Goal: Task Accomplishment & Management: Manage account settings

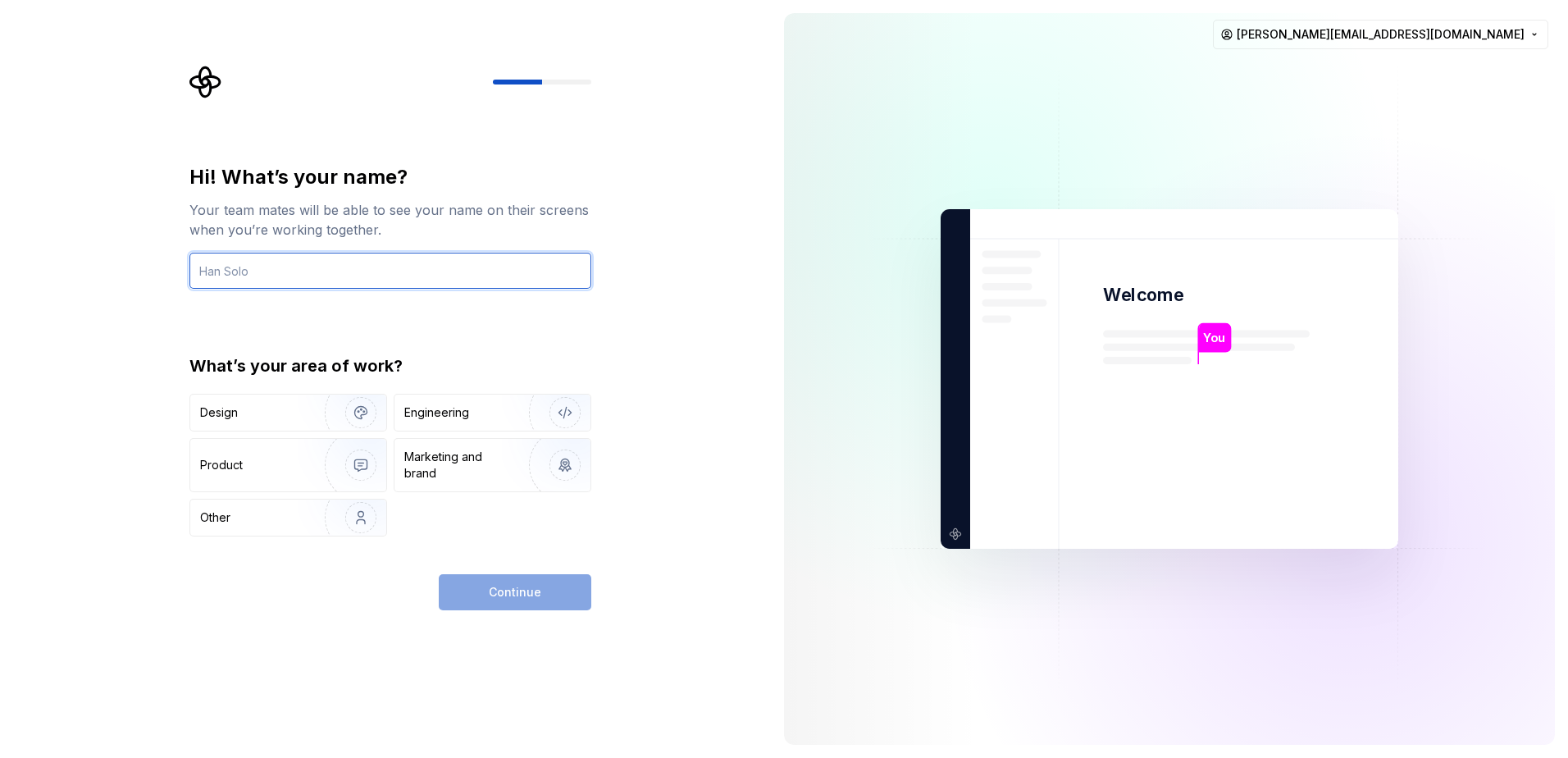
click at [316, 265] on input "text" at bounding box center [390, 270] width 402 height 36
type input "[PERSON_NAME]"
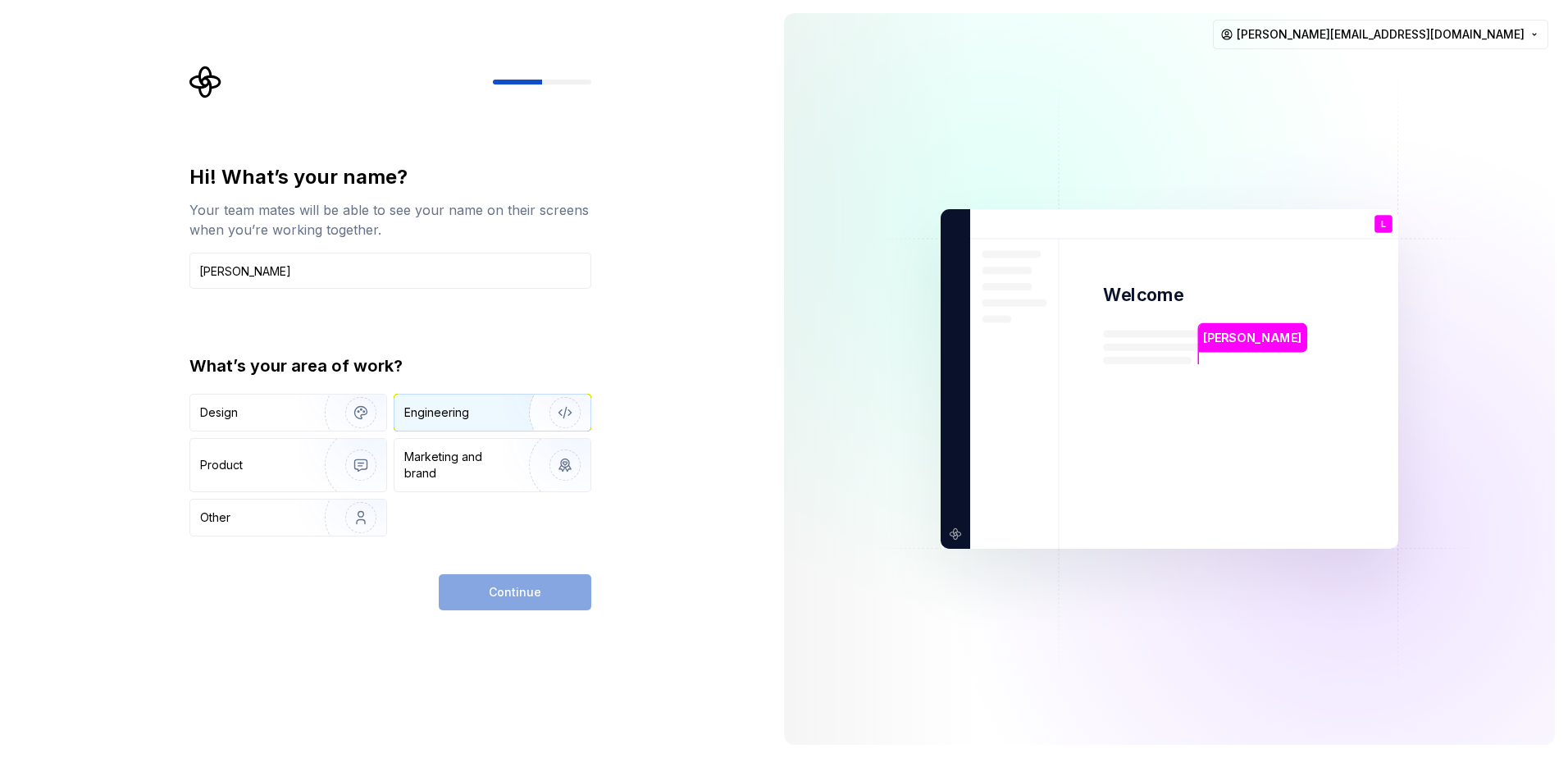
click at [480, 407] on div "Engineering" at bounding box center [470, 412] width 130 height 16
click at [521, 586] on span "Continue" at bounding box center [515, 592] width 52 height 16
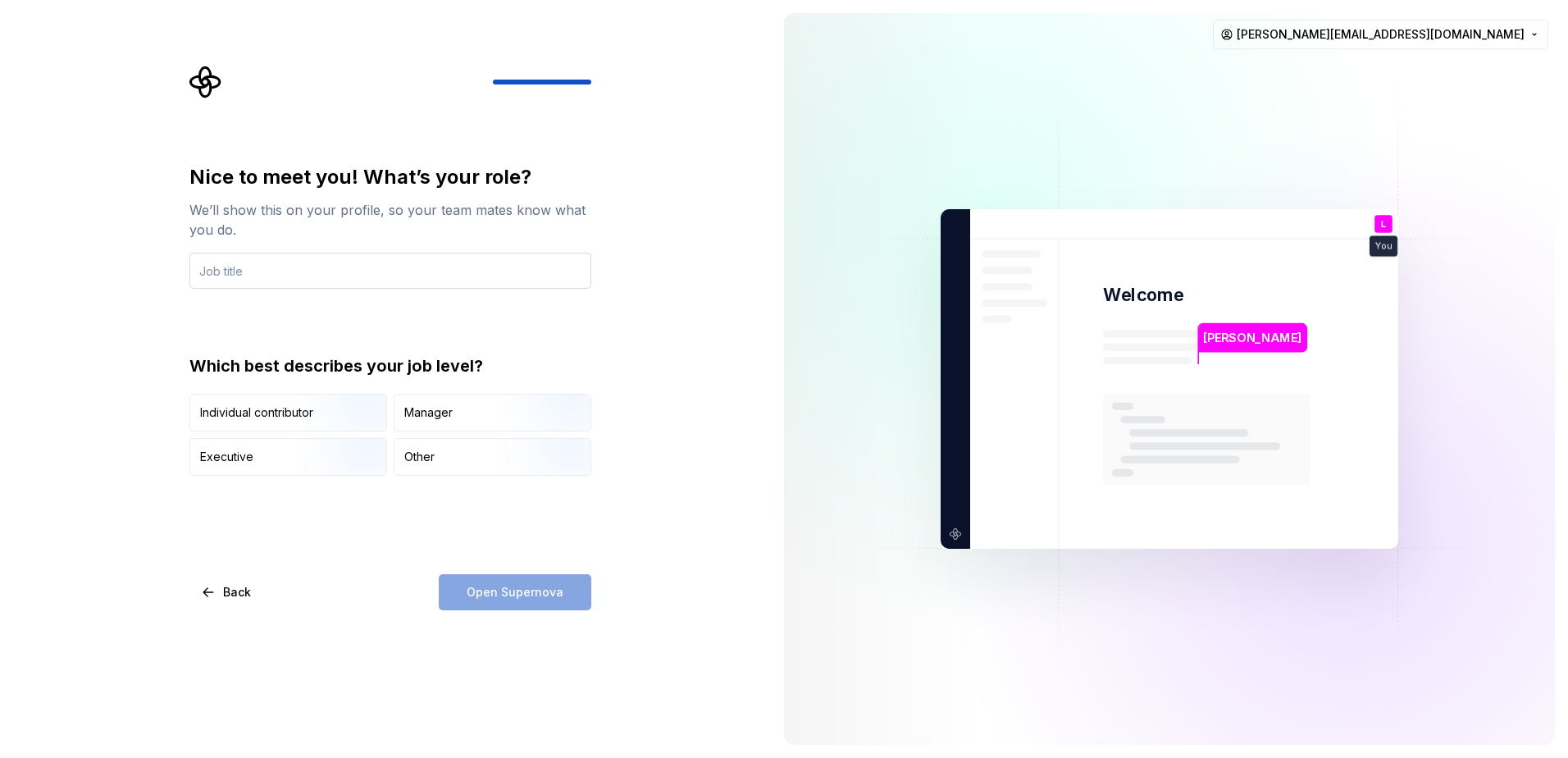
click at [426, 262] on input "text" at bounding box center [390, 270] width 402 height 36
click at [505, 592] on div "Open Supernova" at bounding box center [515, 592] width 153 height 36
click at [300, 234] on div "We’ll show this on your profile, so your team mates know what you do." at bounding box center [390, 220] width 402 height 40
click at [319, 275] on input "Software Engineer" at bounding box center [390, 270] width 402 height 36
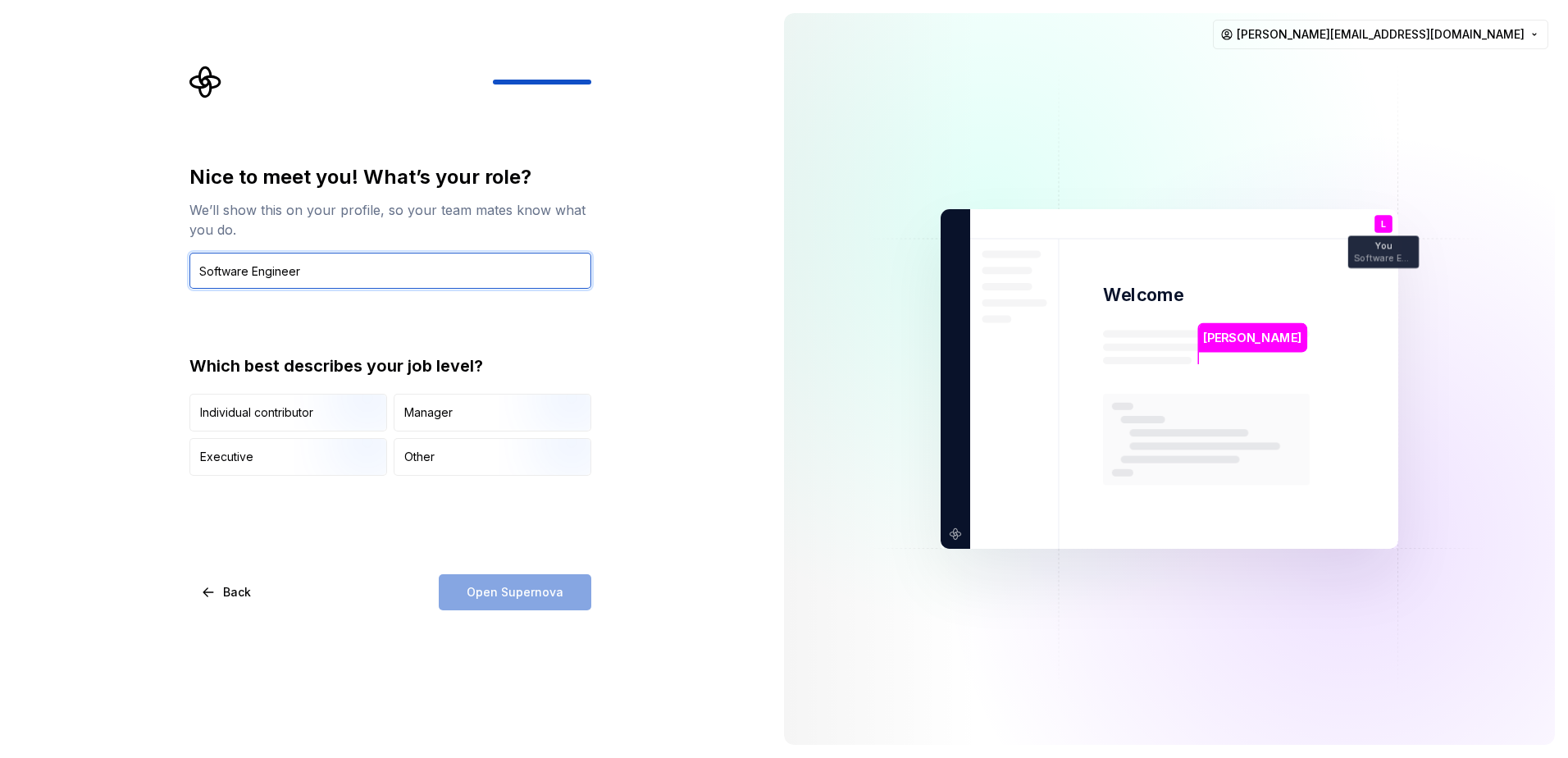
drag, startPoint x: 319, startPoint y: 275, endPoint x: 251, endPoint y: 278, distance: 68.1
click at [251, 278] on input "Software Engineer" at bounding box center [390, 270] width 402 height 36
type input "Software Specialist"
click at [377, 348] on div "Nice to meet you! What’s your role? We’ll show this on your profile, so your te…" at bounding box center [390, 319] width 402 height 312
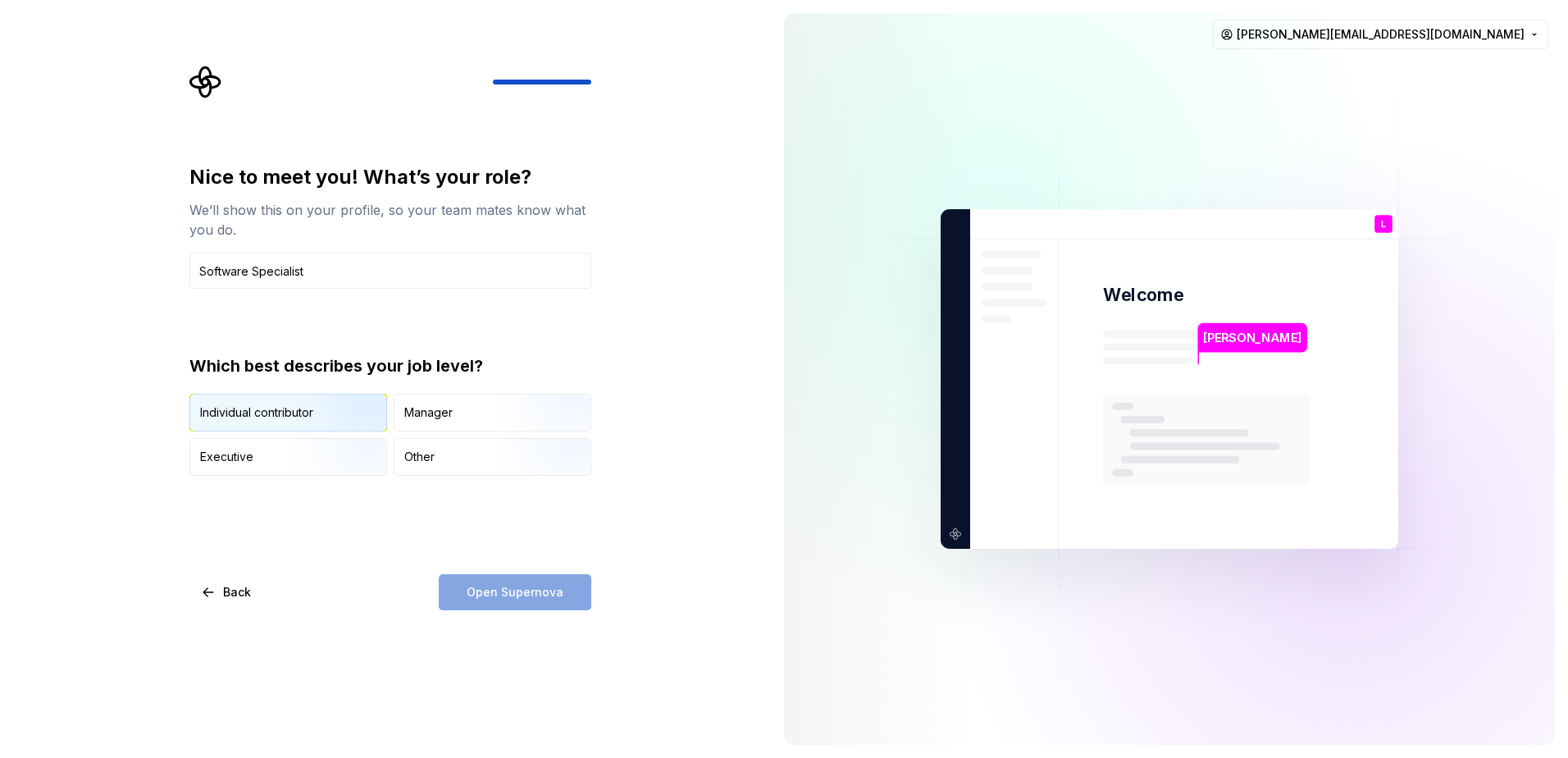
click at [334, 420] on img "button" at bounding box center [347, 432] width 105 height 109
click at [478, 586] on span "Open Supernova" at bounding box center [515, 592] width 97 height 16
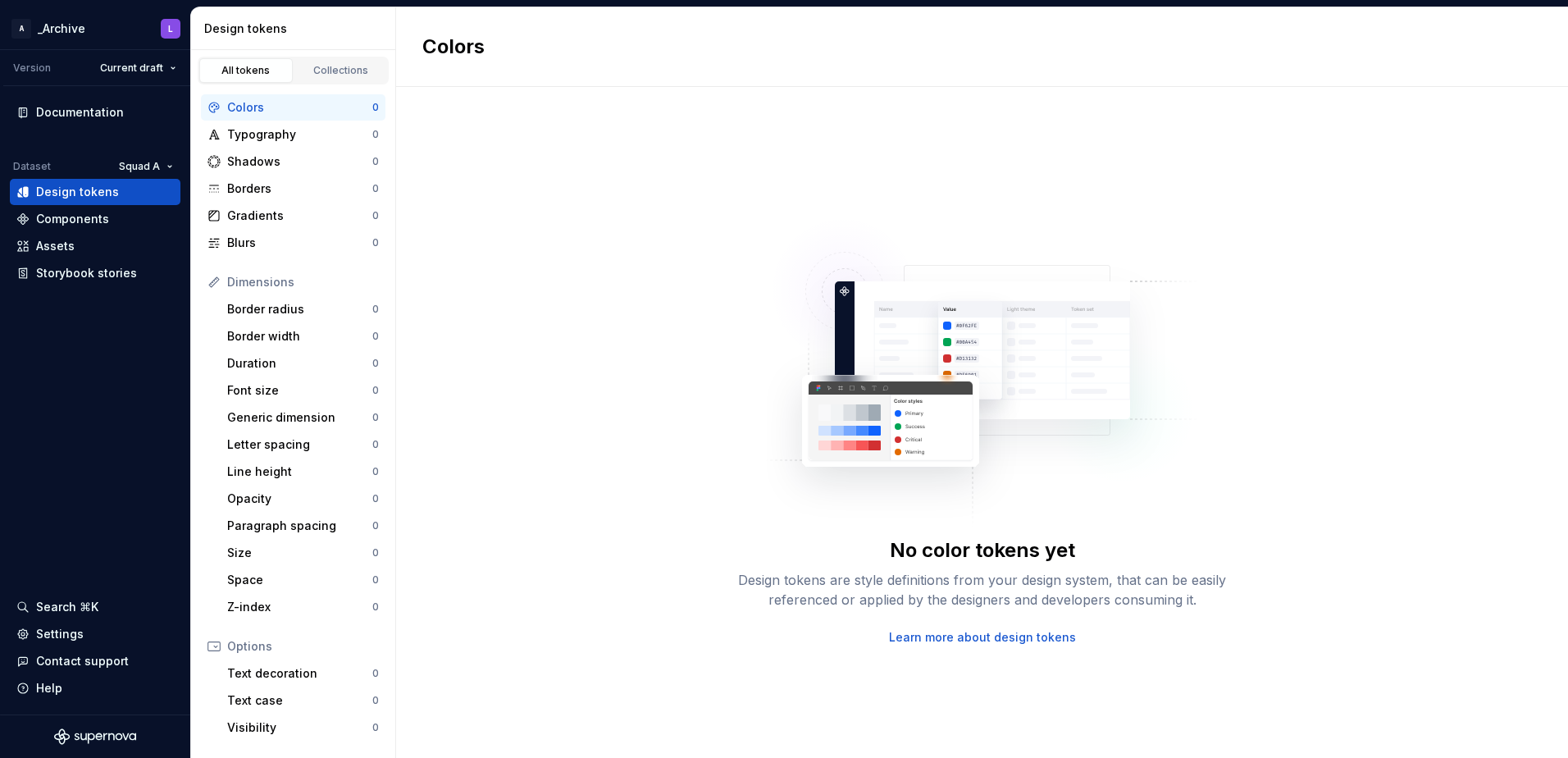
click at [563, 341] on div "No color tokens yet Design tokens are style definitions from your design system…" at bounding box center [983, 422] width 1173 height 671
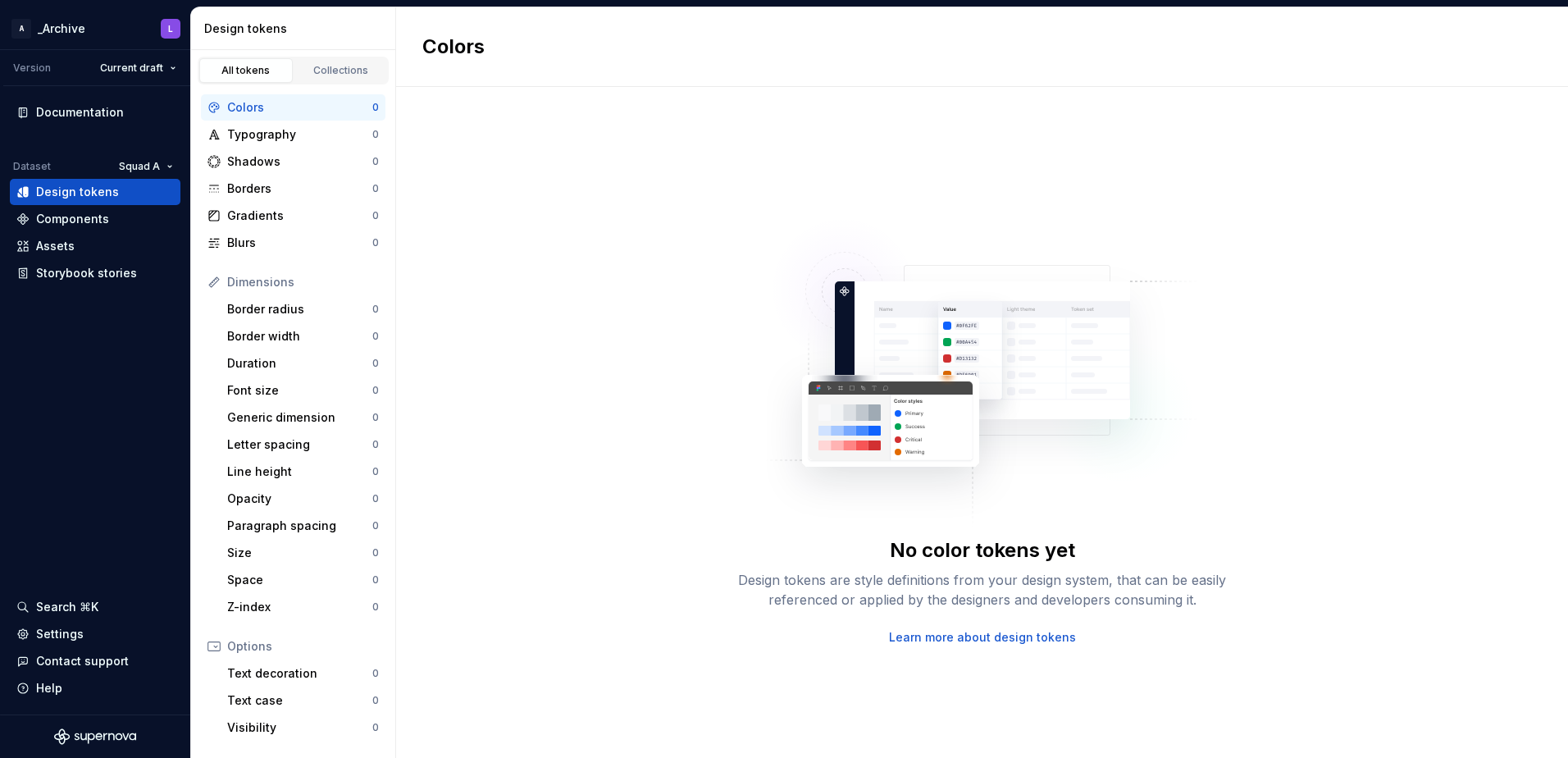
click at [563, 341] on div "No color tokens yet Design tokens are style definitions from your design system…" at bounding box center [983, 422] width 1173 height 671
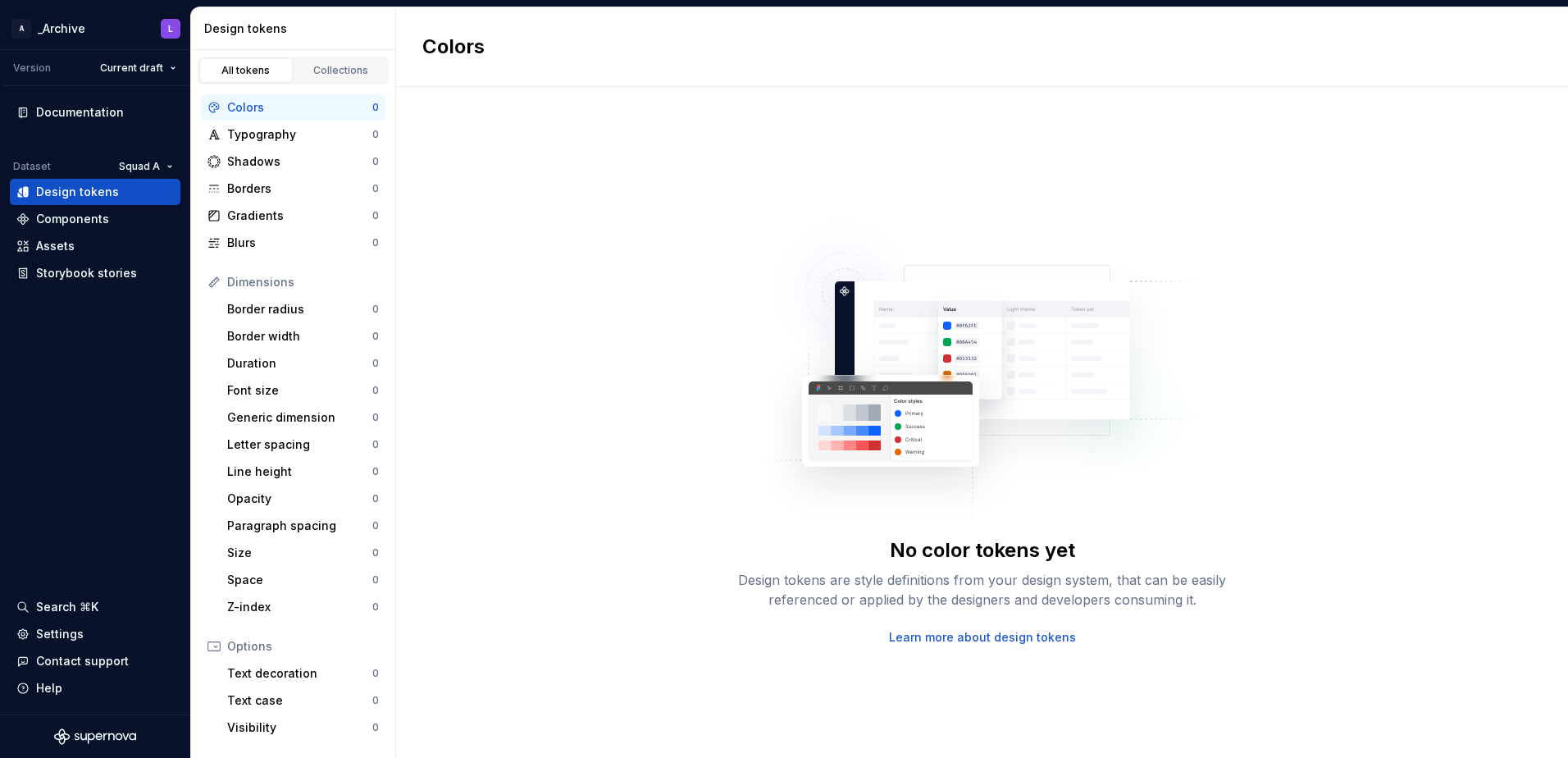
drag, startPoint x: 250, startPoint y: 0, endPoint x: 719, endPoint y: 56, distance: 472.3
click at [719, 56] on div "Colors" at bounding box center [983, 47] width 1173 height 80
click at [143, 166] on html "A _Archive L Version Current draft Documentation Dataset Squad A Design tokens …" at bounding box center [784, 379] width 1568 height 758
click at [160, 26] on html "A _Archive L Version Current draft Documentation Dataset Squad A Design tokens …" at bounding box center [784, 379] width 1568 height 758
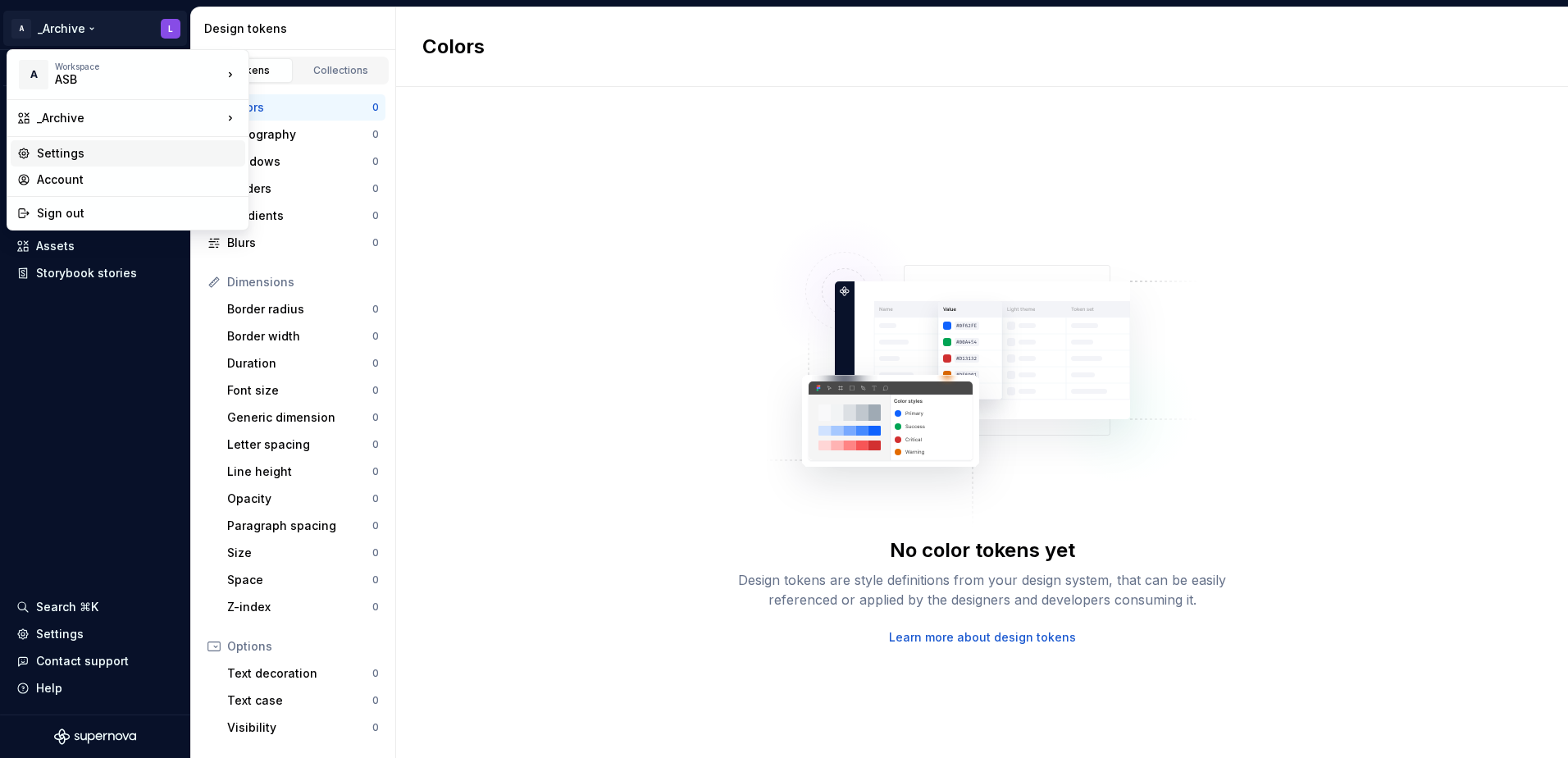
click at [61, 155] on div "Settings" at bounding box center [138, 153] width 202 height 16
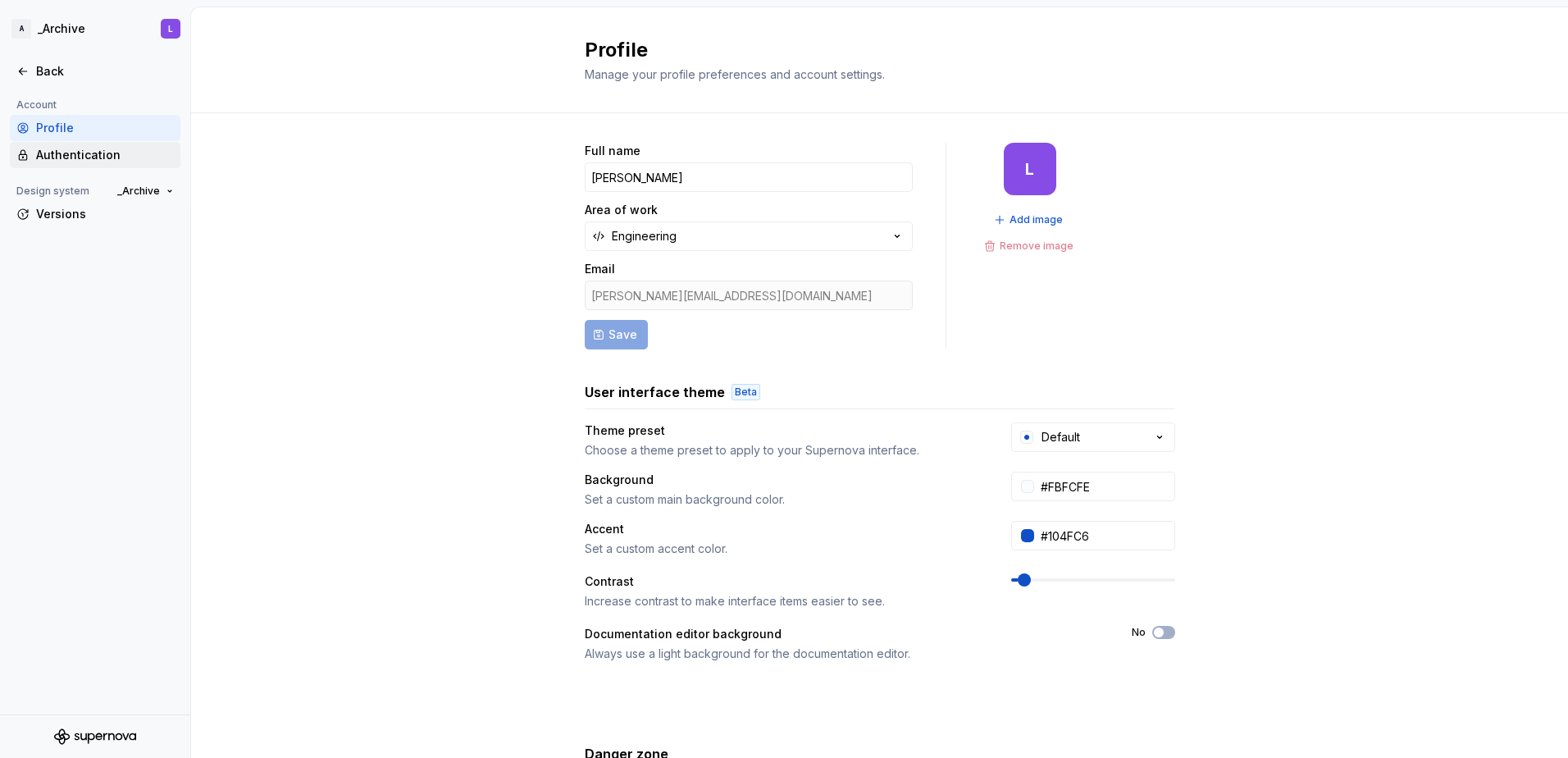
click at [112, 156] on div "Authentication" at bounding box center [105, 155] width 138 height 16
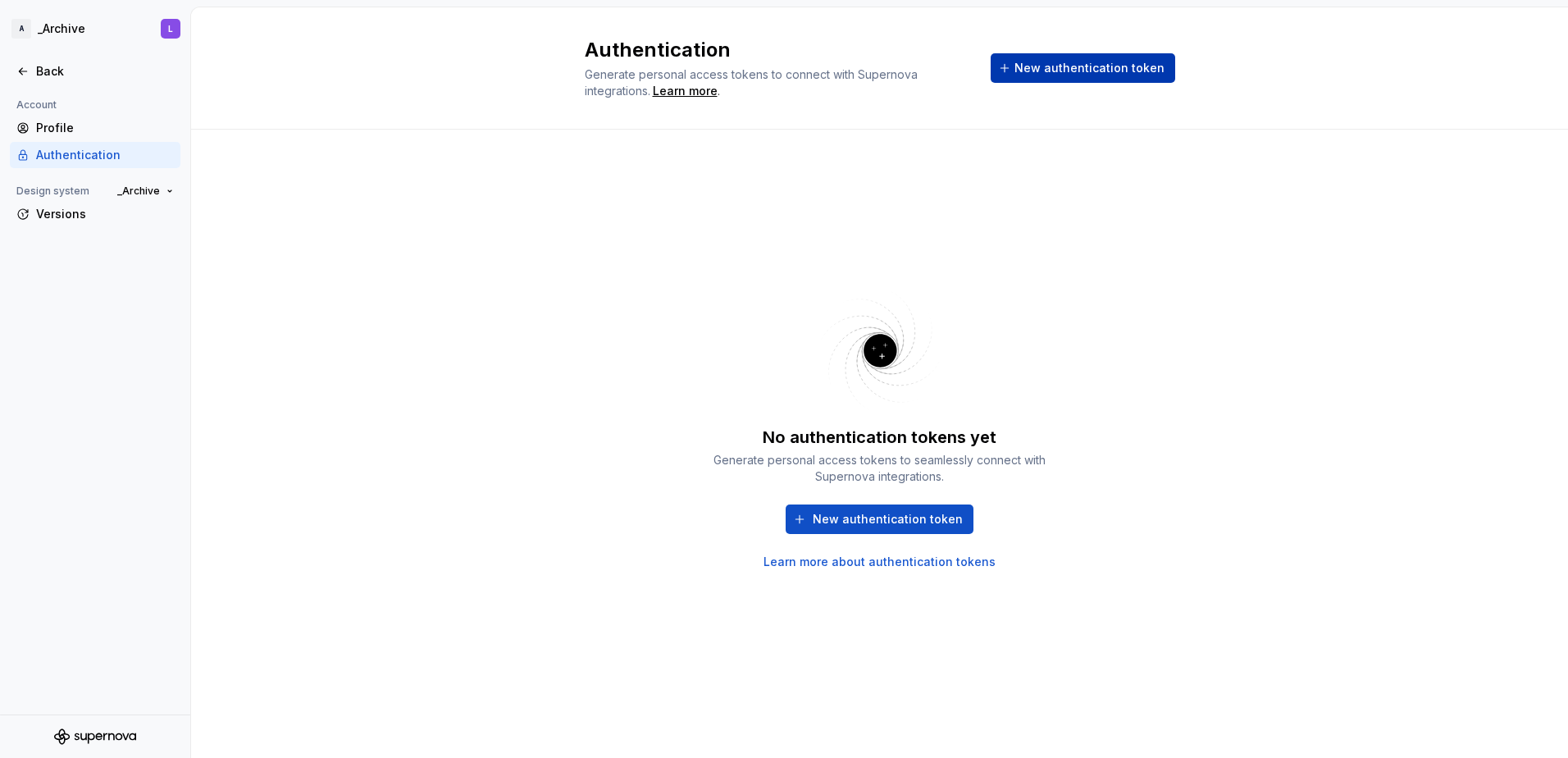
click at [1109, 62] on span "New authentication token" at bounding box center [1089, 68] width 150 height 16
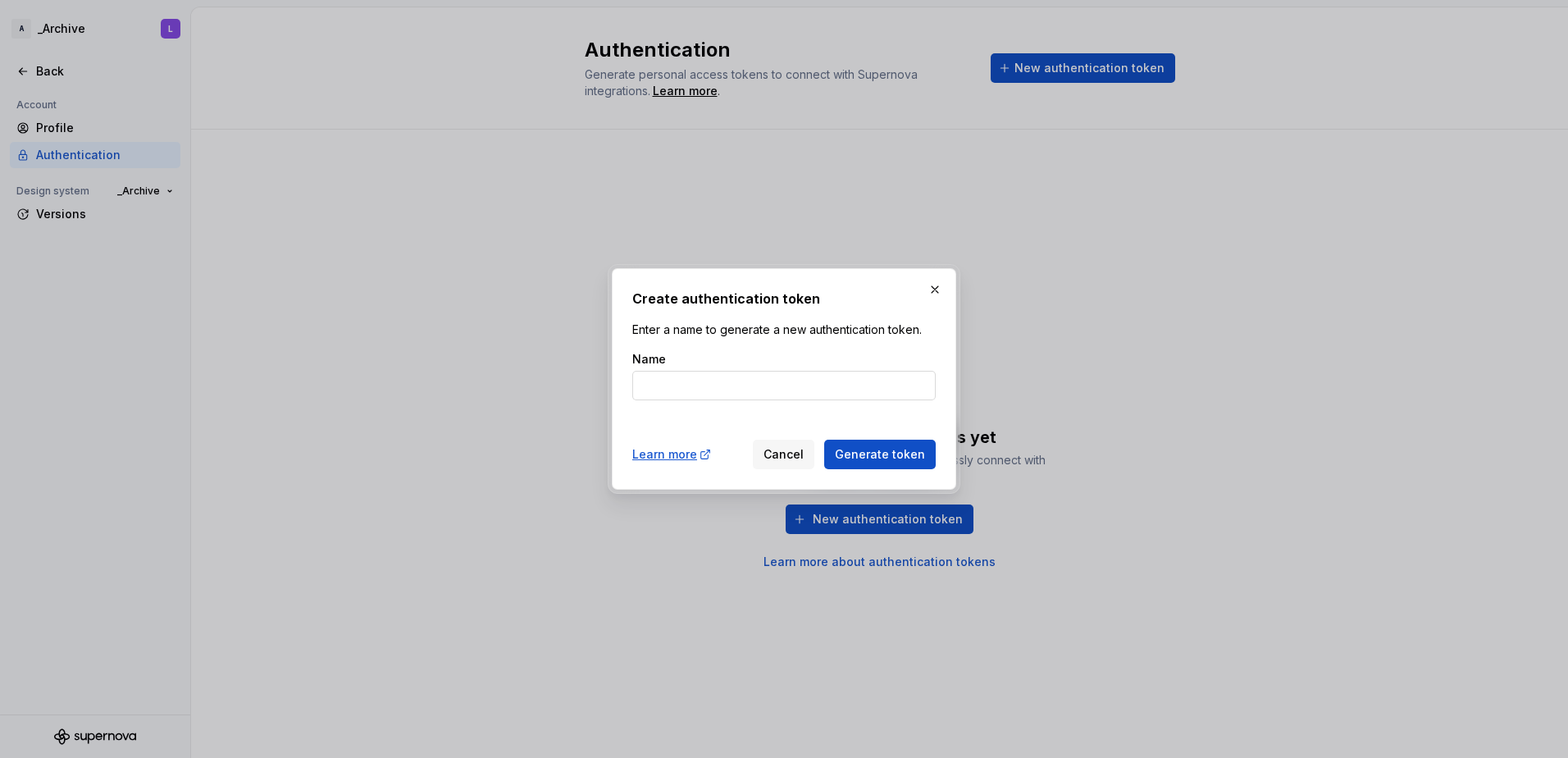
click at [768, 397] on input "Name" at bounding box center [784, 385] width 303 height 30
type input "L"
type input "Dev"
click at [898, 455] on span "Generate token" at bounding box center [880, 454] width 90 height 16
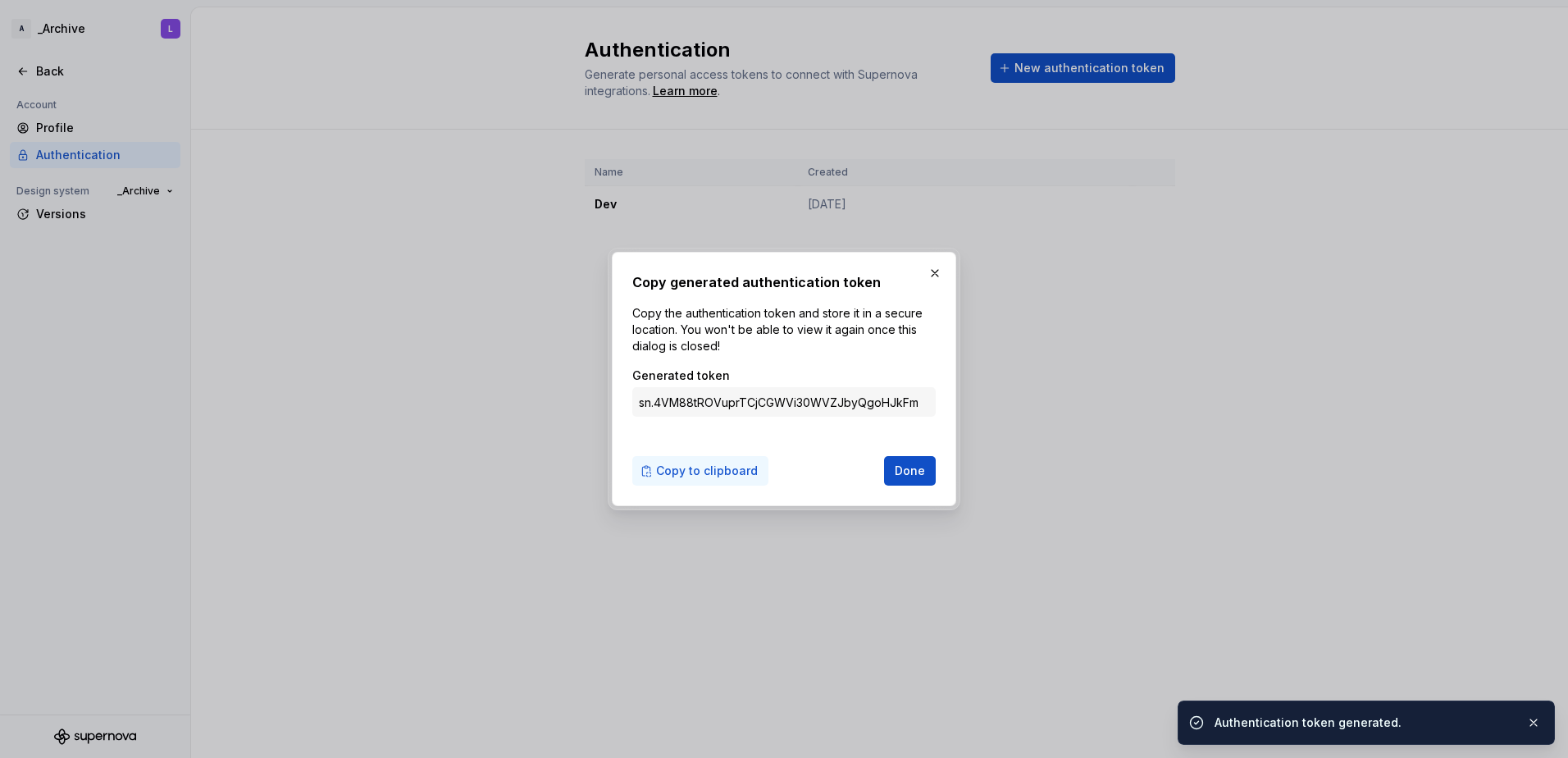
click at [689, 480] on button "Copy to clipboard" at bounding box center [700, 470] width 136 height 30
